Goal: Task Accomplishment & Management: Manage account settings

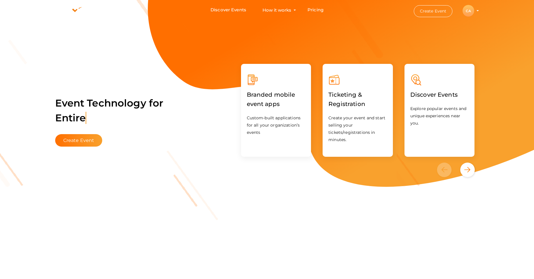
click at [469, 12] on div "CA" at bounding box center [469, 11] width 12 height 12
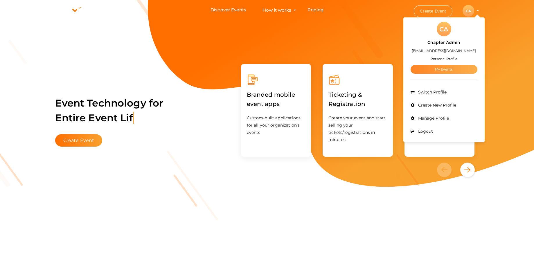
click at [450, 69] on link "My Events" at bounding box center [444, 69] width 67 height 9
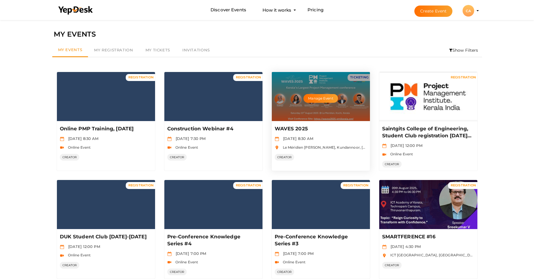
click at [361, 116] on div "Manage Event" at bounding box center [321, 96] width 98 height 49
click at [326, 98] on button "Manage Event" at bounding box center [321, 98] width 34 height 9
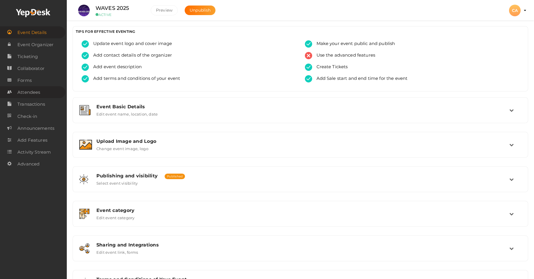
click at [33, 96] on span "Attendees" at bounding box center [28, 93] width 23 height 12
